Goal: Task Accomplishment & Management: Use online tool/utility

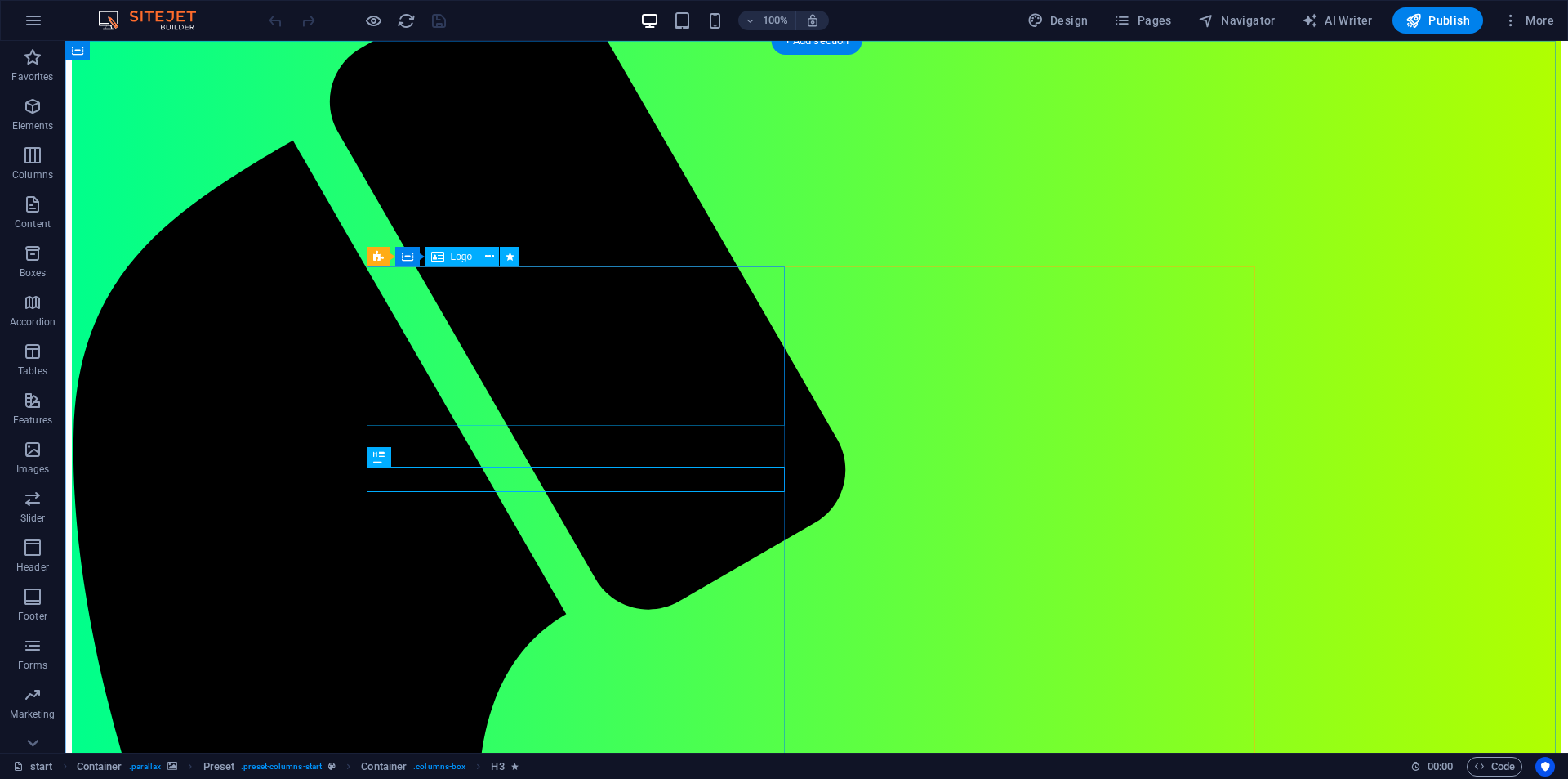
scroll to position [245, 0]
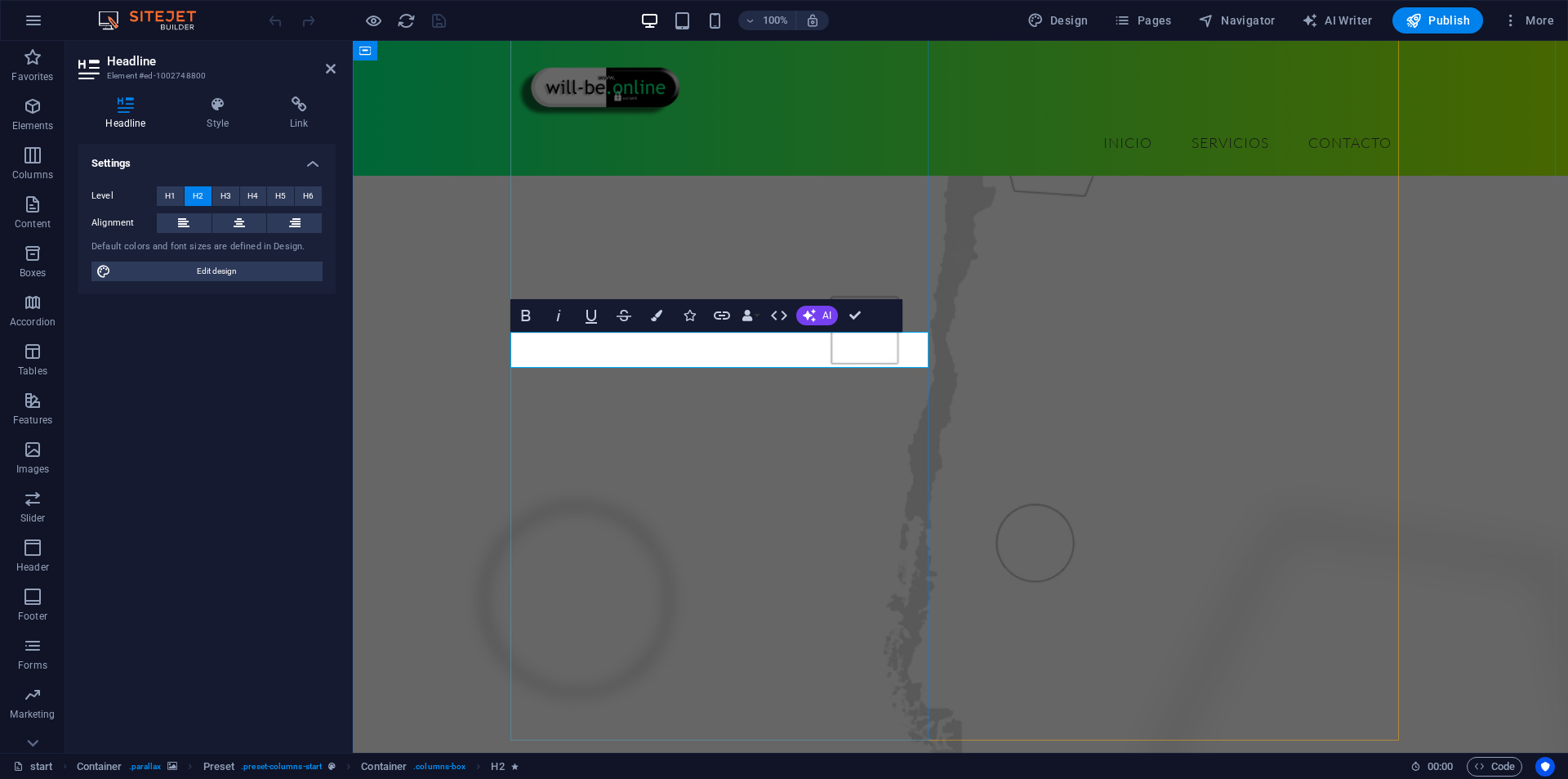
drag, startPoint x: 839, startPoint y: 344, endPoint x: 703, endPoint y: 356, distance: 136.5
drag, startPoint x: 839, startPoint y: 355, endPoint x: 712, endPoint y: 345, distance: 127.4
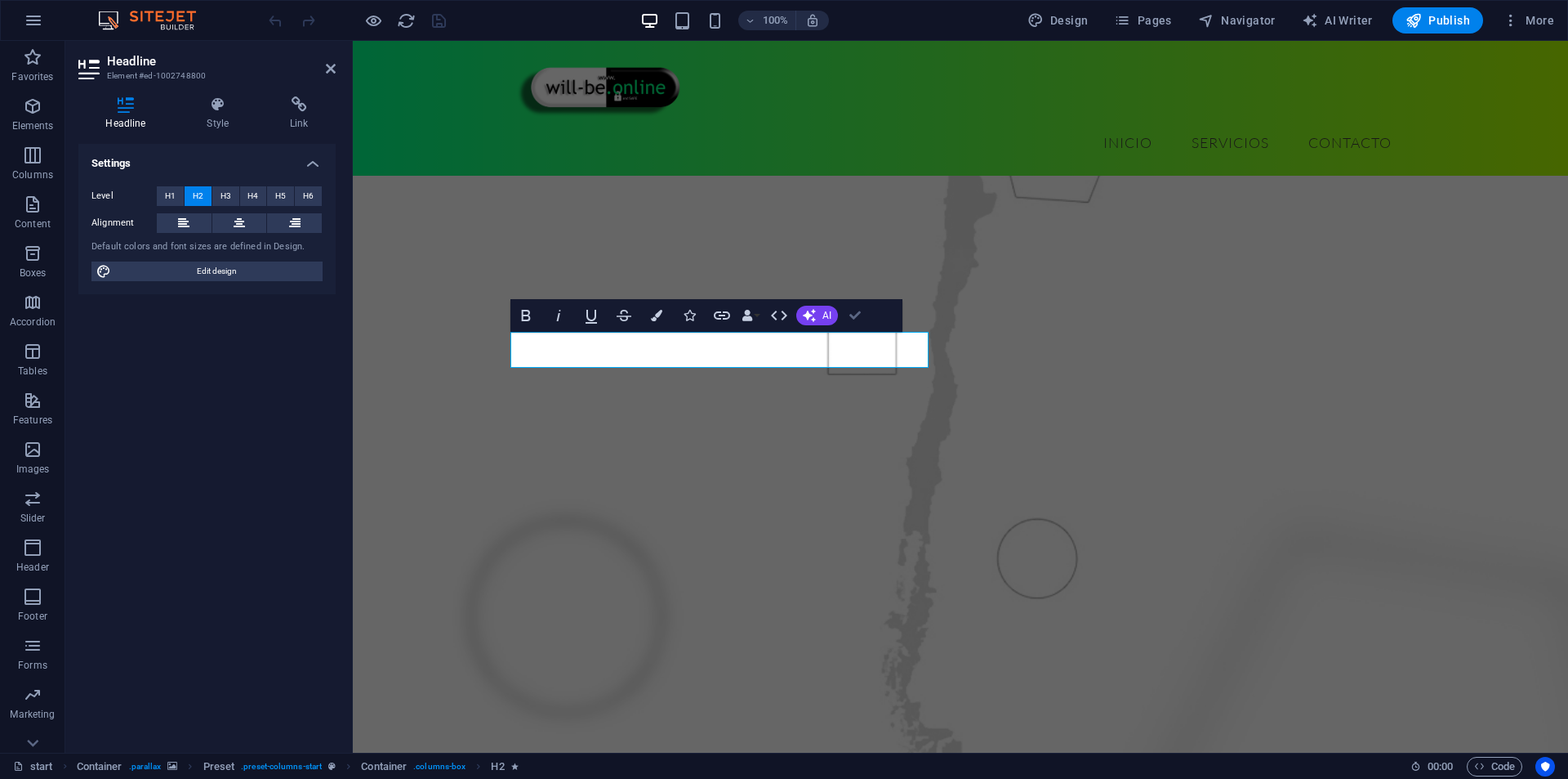
drag, startPoint x: 858, startPoint y: 318, endPoint x: 722, endPoint y: 308, distance: 136.4
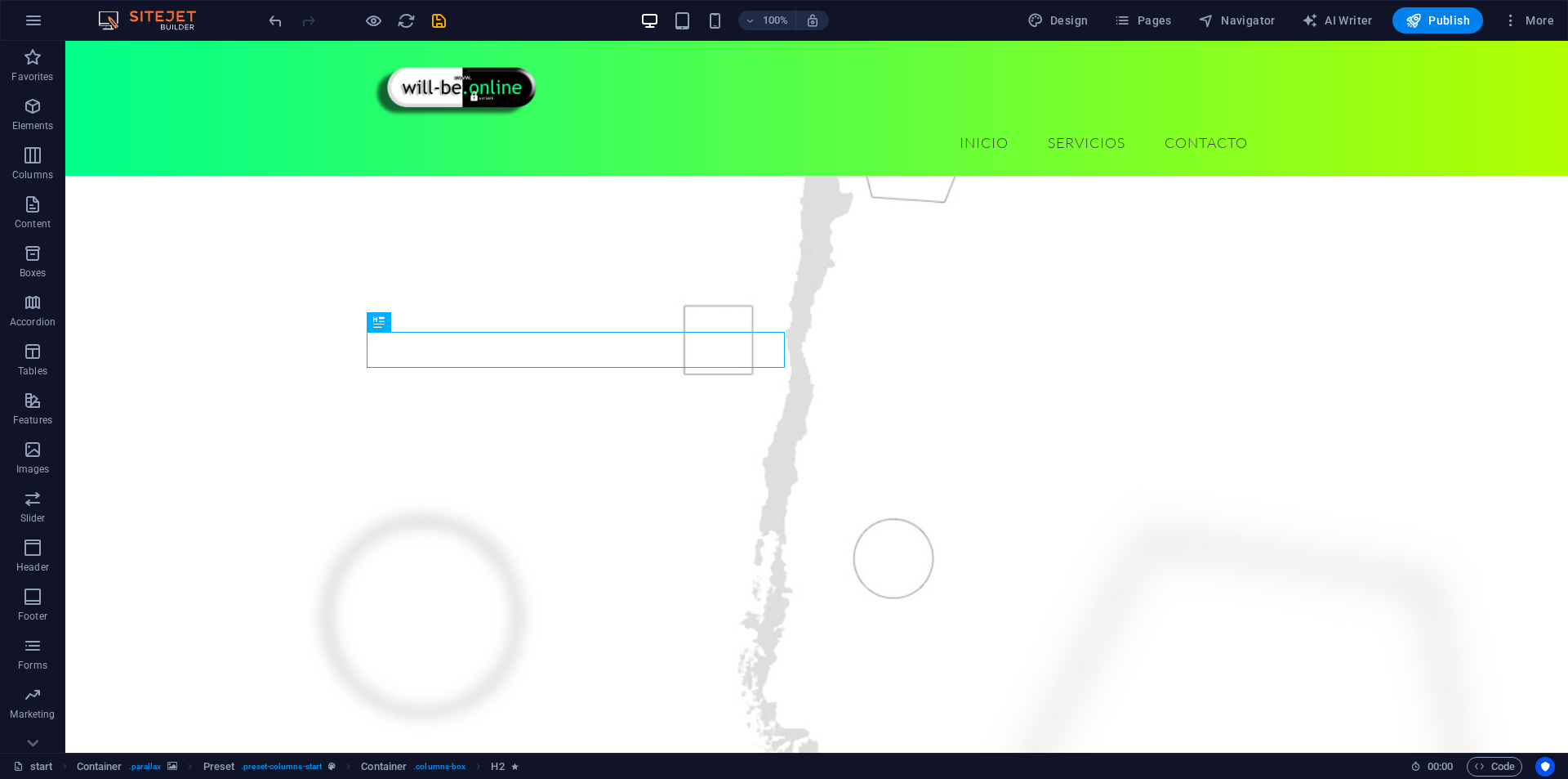
click at [246, 376] on figure at bounding box center [816, 446] width 1503 height 966
